Goal: Task Accomplishment & Management: Manage account settings

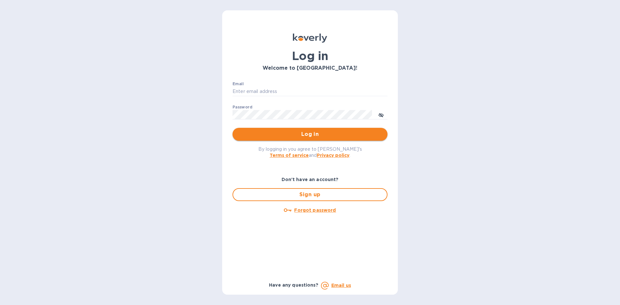
type input "rapidliquors@yahoo.com"
click at [301, 131] on span "Log in" at bounding box center [310, 135] width 145 height 8
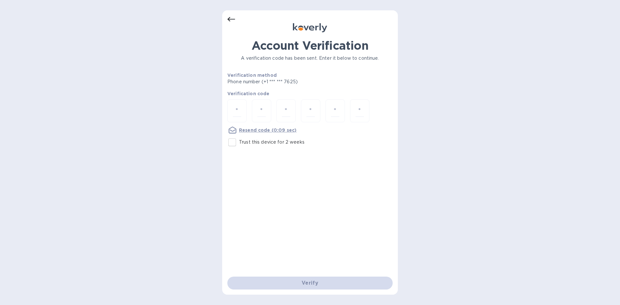
click at [232, 141] on input "Trust this device for 2 weeks" at bounding box center [233, 143] width 14 height 14
checkbox input "true"
click at [236, 115] on input "number" at bounding box center [237, 111] width 8 height 12
click at [269, 127] on p "Resend code (0:01 sec)" at bounding box center [267, 130] width 56 height 6
click at [255, 129] on u "Resend code" at bounding box center [254, 130] width 31 height 5
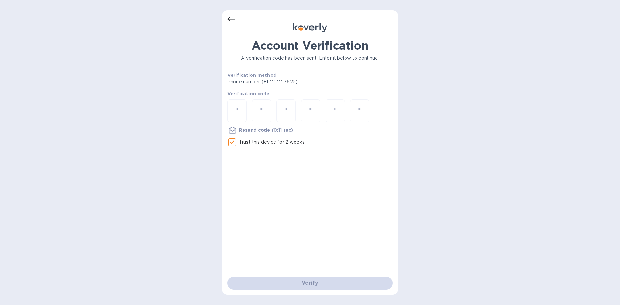
click at [243, 114] on div at bounding box center [236, 111] width 19 height 23
click at [253, 129] on u "Resend code" at bounding box center [254, 130] width 31 height 5
click at [238, 112] on input "number" at bounding box center [237, 111] width 8 height 12
click at [228, 19] on icon at bounding box center [231, 20] width 8 height 8
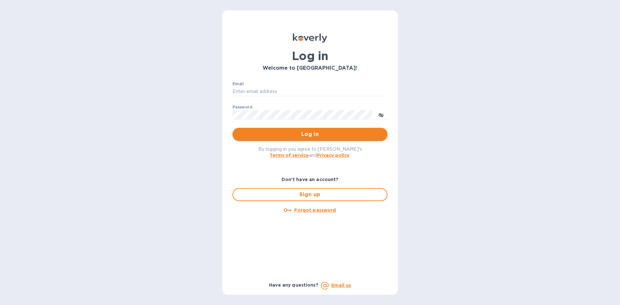
type input "rapidliquors@yahoo.com"
click at [322, 136] on span "Log in" at bounding box center [310, 135] width 145 height 8
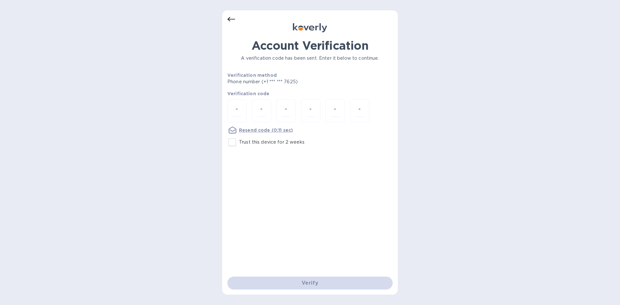
click at [234, 143] on input "Trust this device for 2 weeks" at bounding box center [233, 143] width 14 height 14
checkbox input "true"
click at [236, 117] on div at bounding box center [236, 111] width 19 height 23
type input "7"
type input "8"
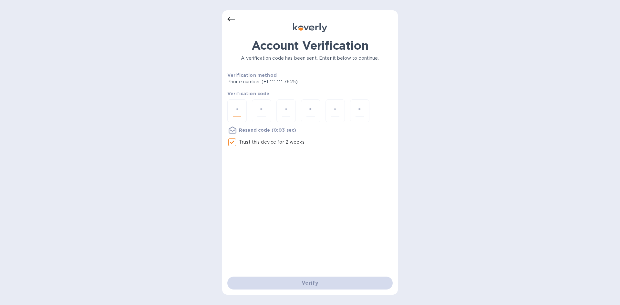
type input "1"
type input "9"
type input "8"
type input "6"
type input "9"
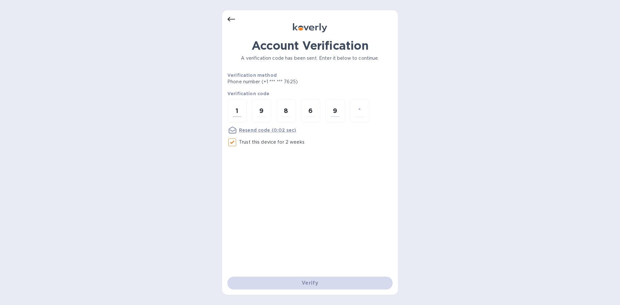
type input "6"
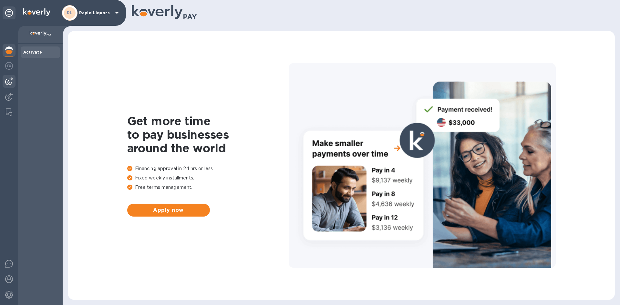
click at [11, 77] on div at bounding box center [9, 81] width 13 height 13
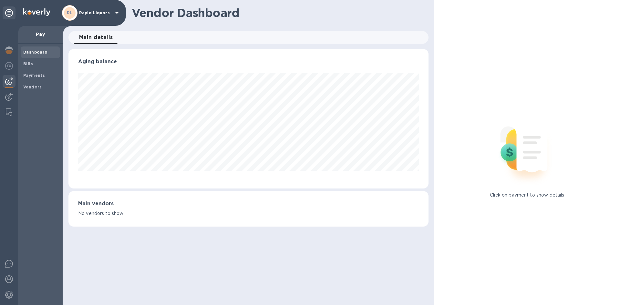
scroll to position [140, 360]
click at [29, 67] on span "Bills" at bounding box center [28, 64] width 10 height 6
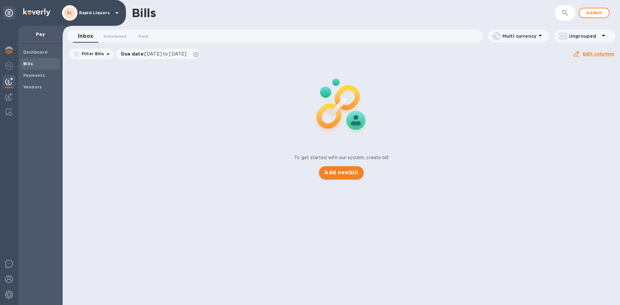
click at [333, 174] on span "Add new bill" at bounding box center [341, 173] width 34 height 8
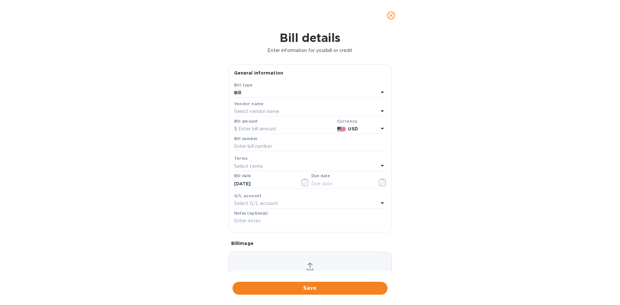
click at [286, 112] on div "Select vendor name" at bounding box center [306, 111] width 144 height 9
click at [259, 149] on p "[PERSON_NAME] & Sons" at bounding box center [307, 148] width 137 height 7
click at [255, 132] on input "text" at bounding box center [284, 129] width 100 height 10
type input "2,665.04"
click at [260, 140] on div "Bill number" at bounding box center [310, 144] width 152 height 15
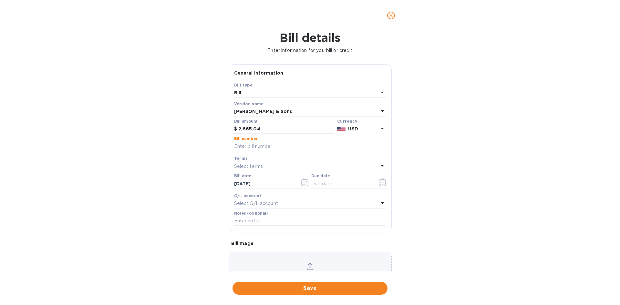
click at [260, 144] on input "text" at bounding box center [310, 147] width 152 height 10
type input "213994"
click at [380, 181] on icon "button" at bounding box center [382, 183] width 7 height 8
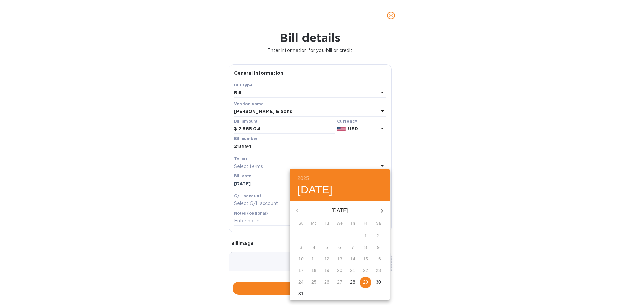
click at [364, 281] on p "29" at bounding box center [365, 282] width 5 height 6
type input "[DATE]"
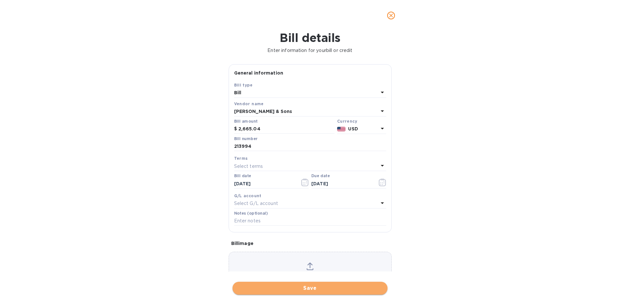
click at [306, 286] on span "Save" at bounding box center [310, 289] width 145 height 8
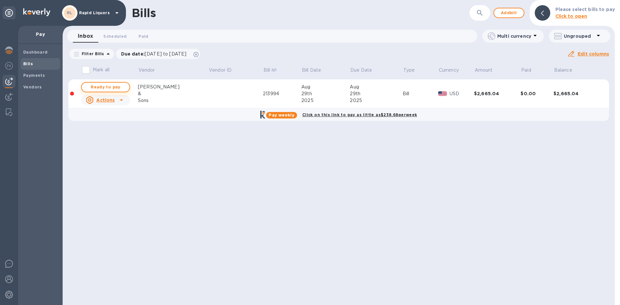
click at [92, 90] on span "Ready to pay" at bounding box center [105, 87] width 37 height 8
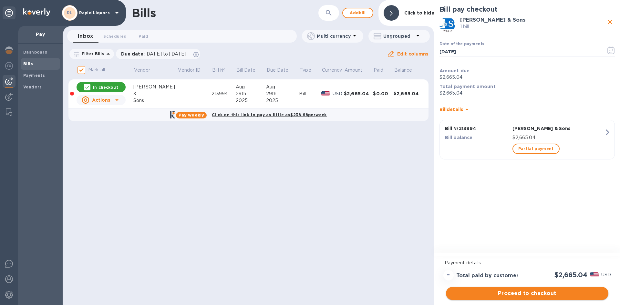
click at [532, 292] on span "Proceed to checkout" at bounding box center [527, 294] width 152 height 8
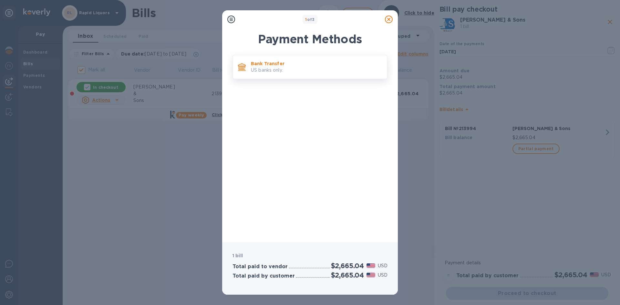
click at [279, 57] on div "Bank Transfer US banks only." at bounding box center [310, 67] width 155 height 24
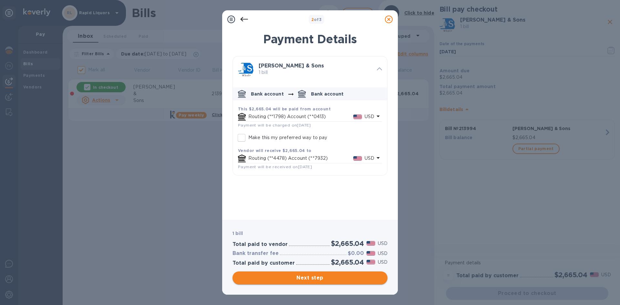
click at [327, 274] on button "Next step" at bounding box center [310, 278] width 155 height 13
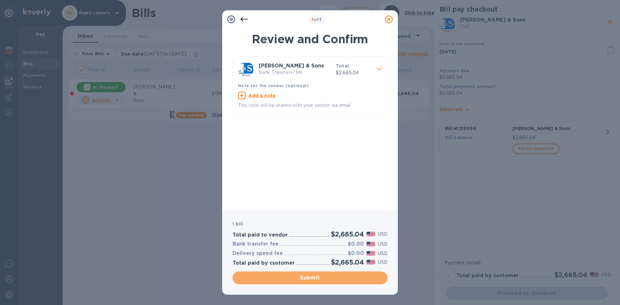
click at [284, 277] on span "Submit" at bounding box center [310, 278] width 145 height 8
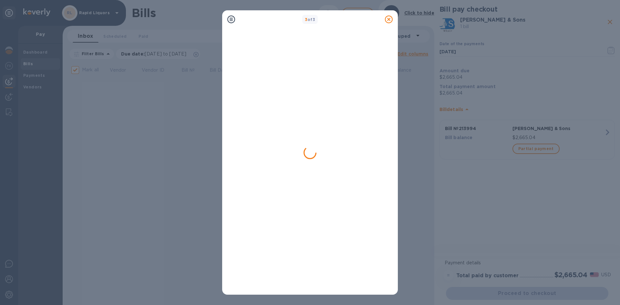
checkbox input "false"
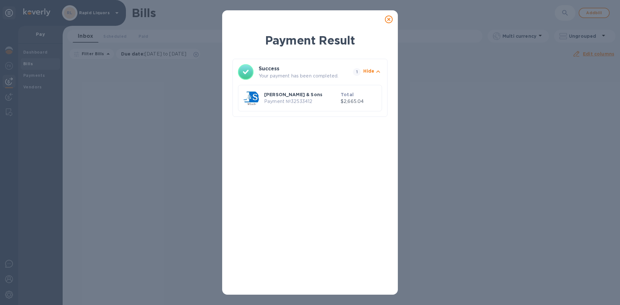
click at [244, 163] on div "Payment Result Success Your payment has been completed. 1 Hide [PERSON_NAME] & …" at bounding box center [310, 161] width 155 height 258
click at [388, 21] on icon at bounding box center [389, 20] width 8 height 8
